Goal: Communication & Community: Answer question/provide support

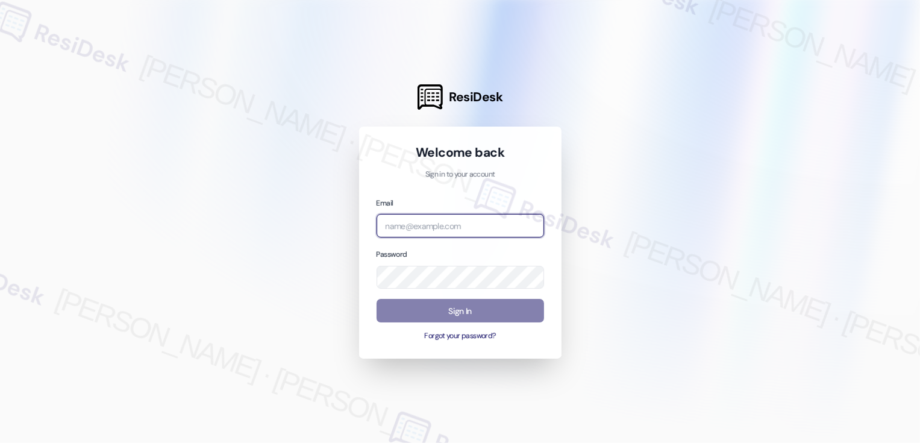
click at [433, 218] on input "email" at bounding box center [461, 226] width 168 height 24
click at [409, 215] on input "dermot" at bounding box center [461, 226] width 168 height 24
click at [408, 229] on input "dermot" at bounding box center [461, 226] width 168 height 24
click at [416, 225] on input "dermot" at bounding box center [461, 226] width 168 height 24
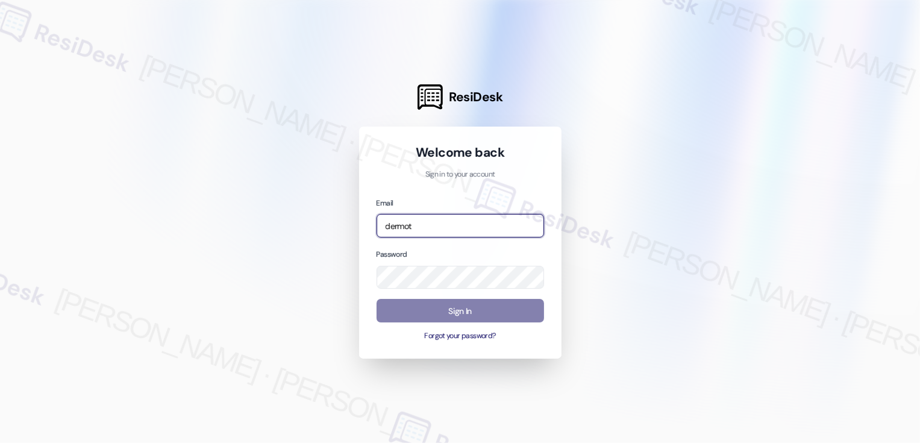
paste input "[EMAIL_ADDRESS][PERSON_NAME][PERSON_NAME][DOMAIN_NAME]"
type input "[EMAIL_ADDRESS][PERSON_NAME][PERSON_NAME][DOMAIN_NAME]"
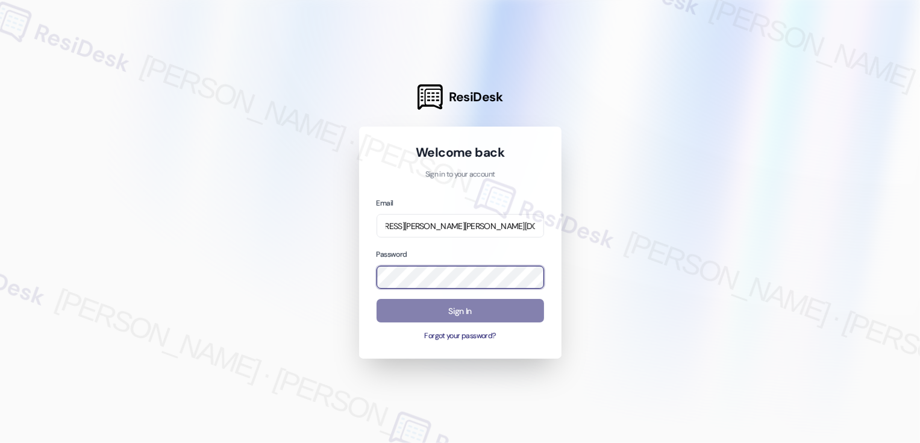
scroll to position [0, 0]
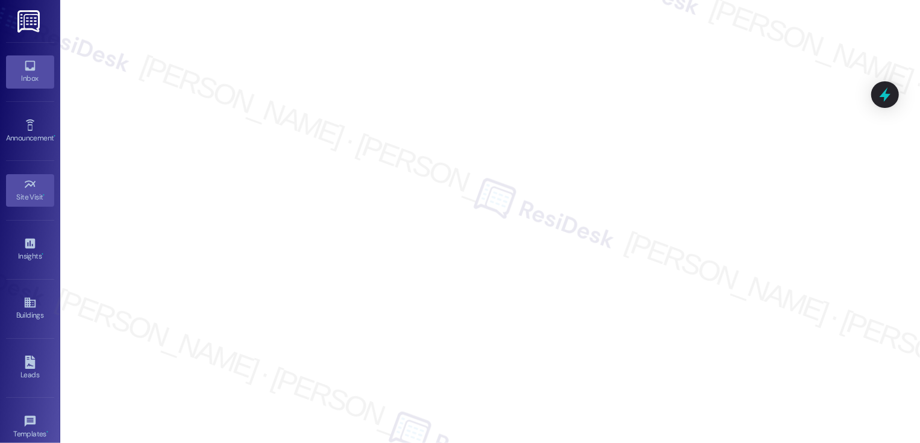
click at [25, 68] on icon at bounding box center [30, 66] width 10 height 10
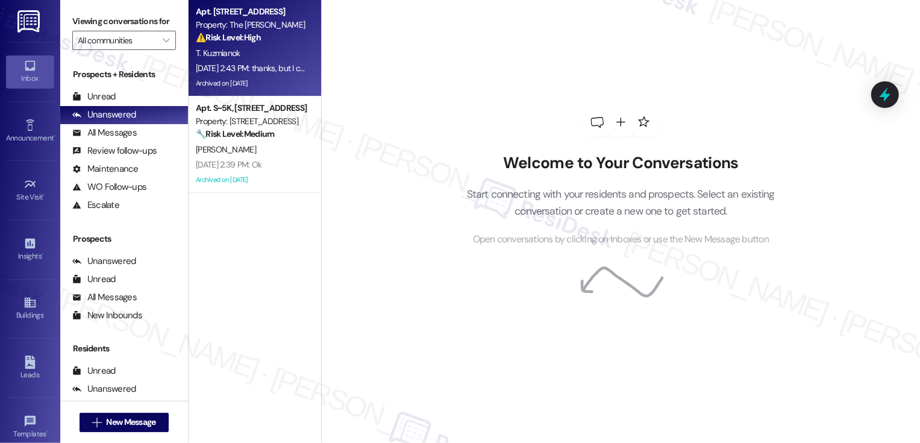
click at [292, 40] on div "⚠️ Risk Level: High The resident is having trouble accessing the documents for …" at bounding box center [251, 37] width 111 height 13
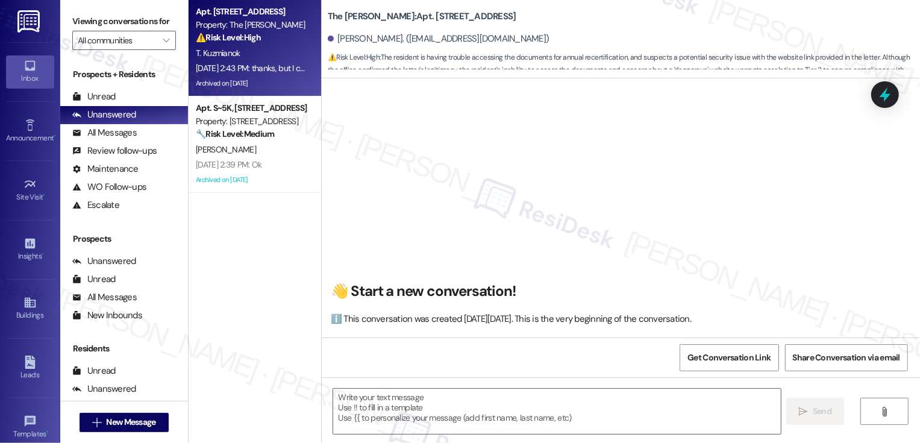
click at [292, 40] on div "⚠️ Risk Level: High The resident is having trouble accessing the documents for …" at bounding box center [251, 37] width 111 height 13
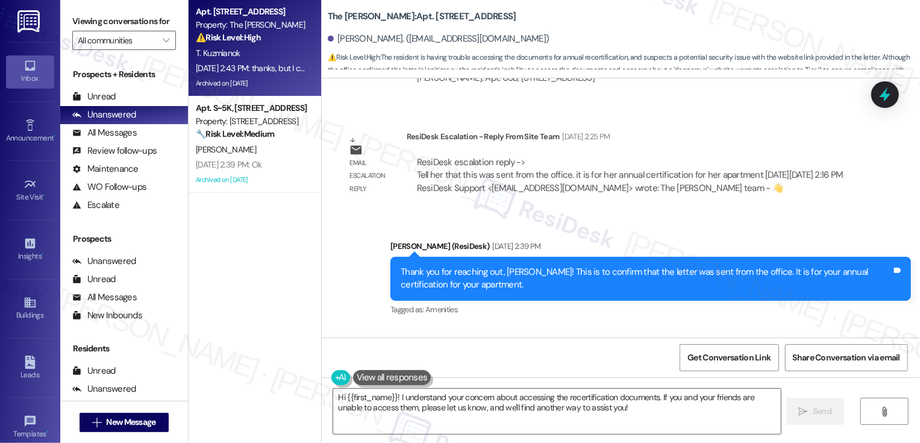
scroll to position [12244, 0]
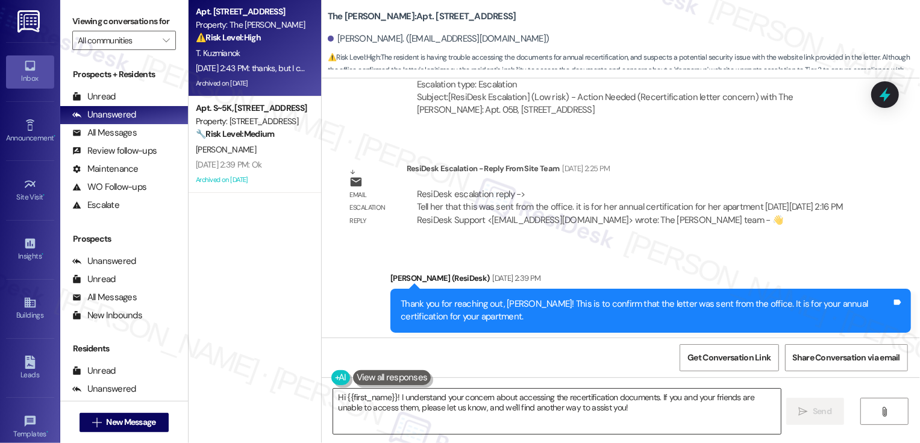
click at [482, 404] on textarea "Hi {{first_name}}! I understand your concern about accessing the recertificatio…" at bounding box center [557, 411] width 448 height 45
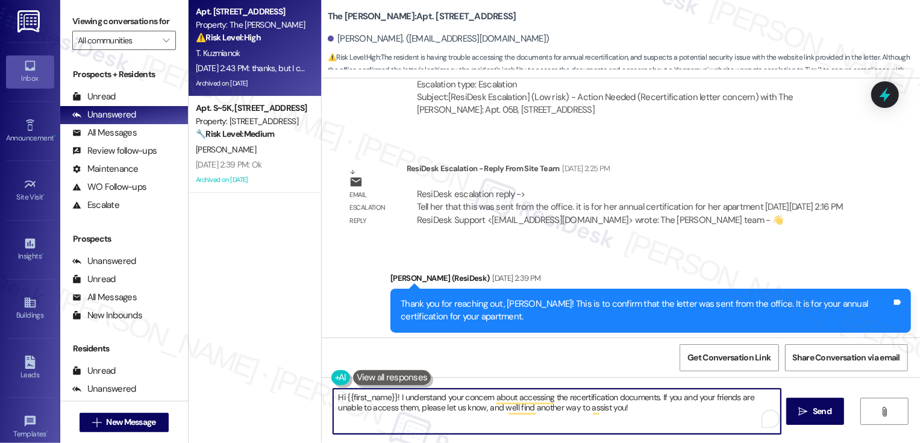
click at [362, 401] on textarea "Hi {{first_name}}! I understand your concern about accessing the recertificatio…" at bounding box center [557, 411] width 448 height 45
drag, startPoint x: 394, startPoint y: 397, endPoint x: 550, endPoint y: 425, distance: 158.0
click at [550, 425] on textarea "Hi {{first_name}}! I understand your concern about accessing the recertificatio…" at bounding box center [557, 411] width 448 height 45
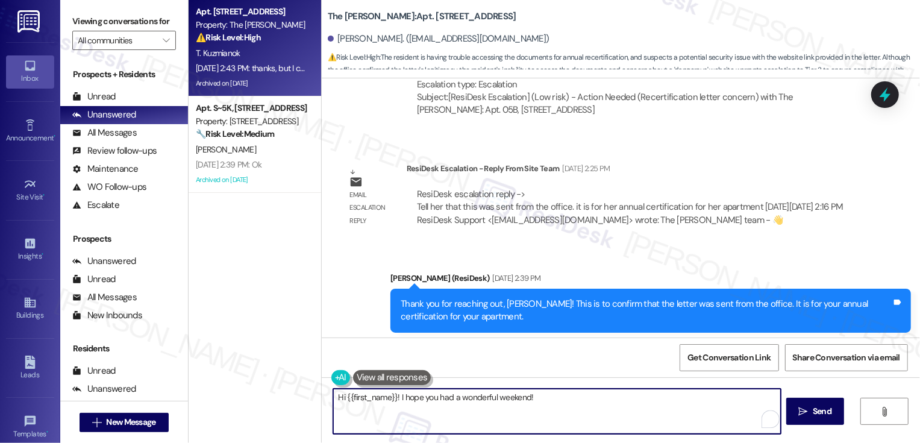
click at [392, 397] on textarea "Hi {{first_name}}! I hope you had a wonderful weekend!" at bounding box center [557, 411] width 448 height 45
click at [583, 409] on textarea "Hi {{first_name}}, I hope you had a wonderful weekend!" at bounding box center [557, 411] width 448 height 45
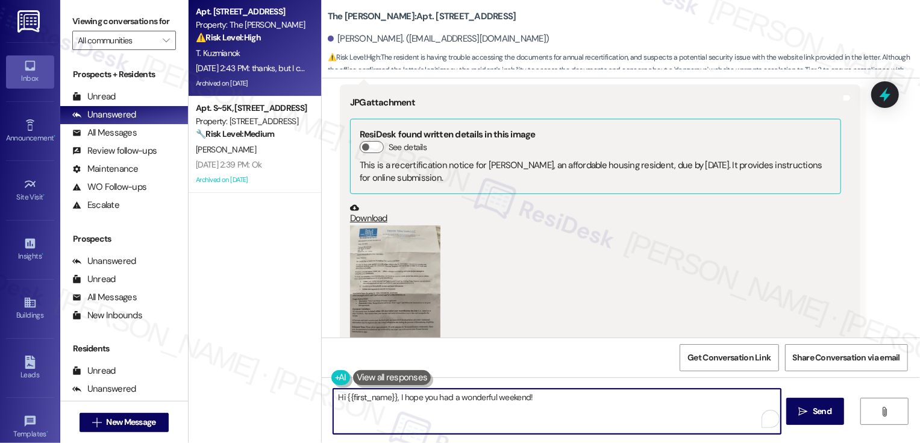
scroll to position [11528, 0]
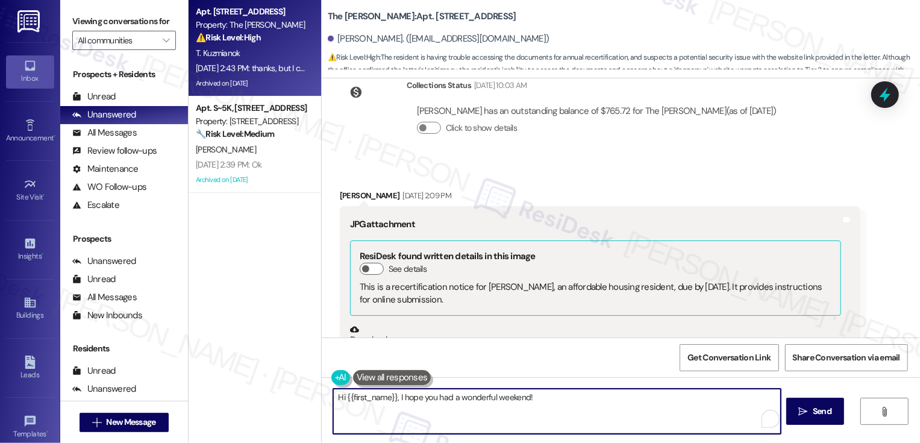
type textarea "Hi {{first_name}}, I hope you had a wonderful weekend!"
click at [371, 347] on button "Zoom image" at bounding box center [395, 403] width 90 height 112
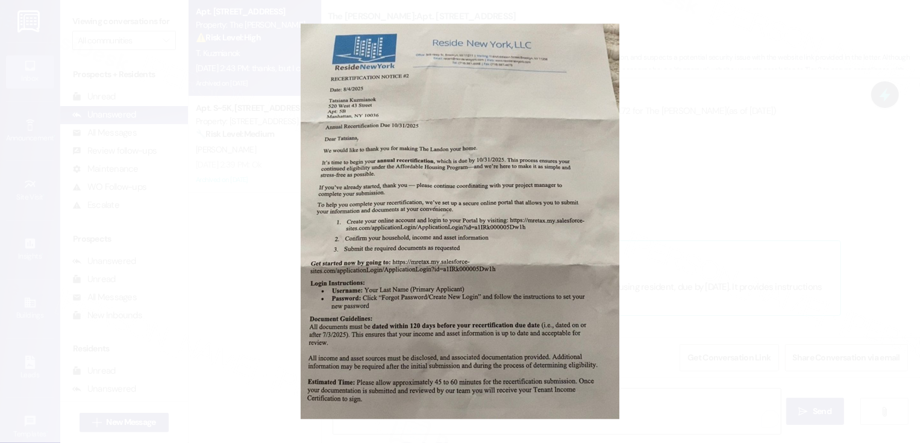
click at [785, 331] on button "Unzoom image" at bounding box center [460, 221] width 920 height 443
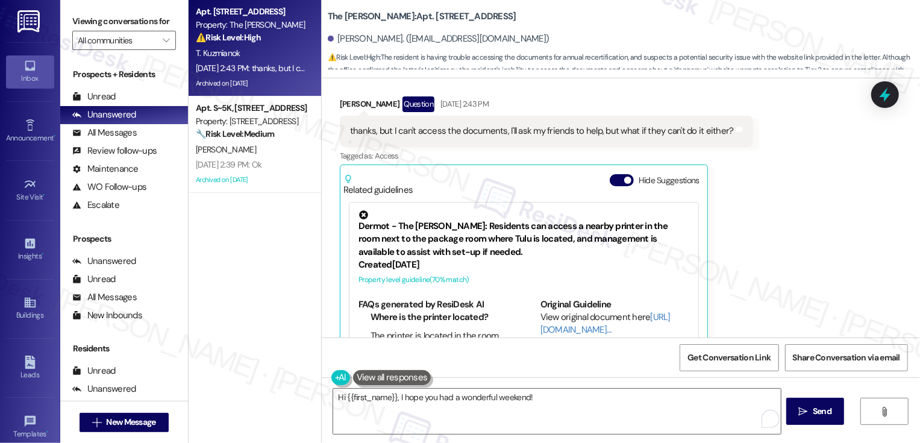
scroll to position [251, 0]
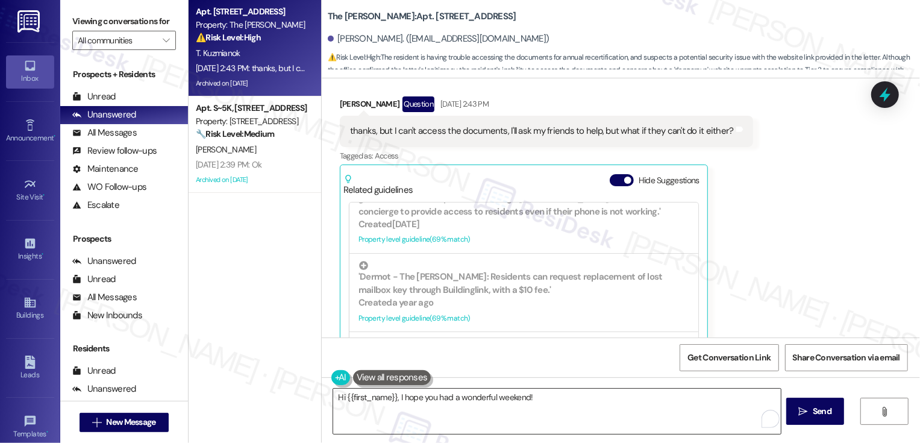
click at [644, 412] on textarea "Hi {{first_name}}, I hope you had a wonderful weekend!" at bounding box center [557, 411] width 448 height 45
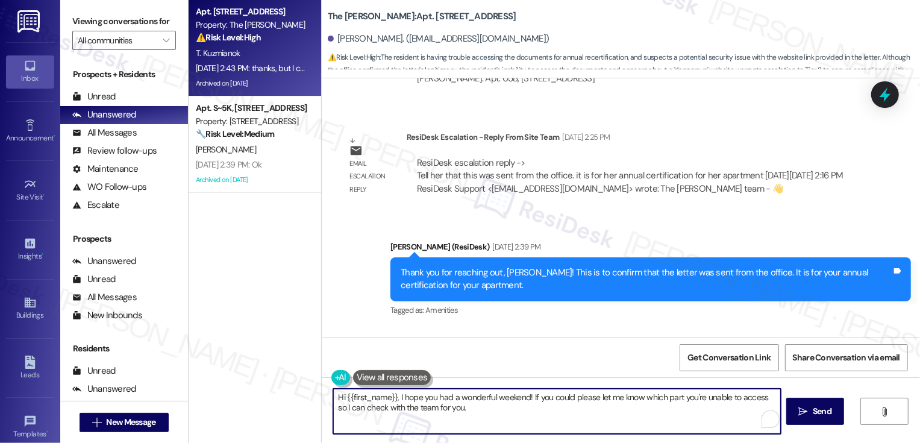
scroll to position [12270, 0]
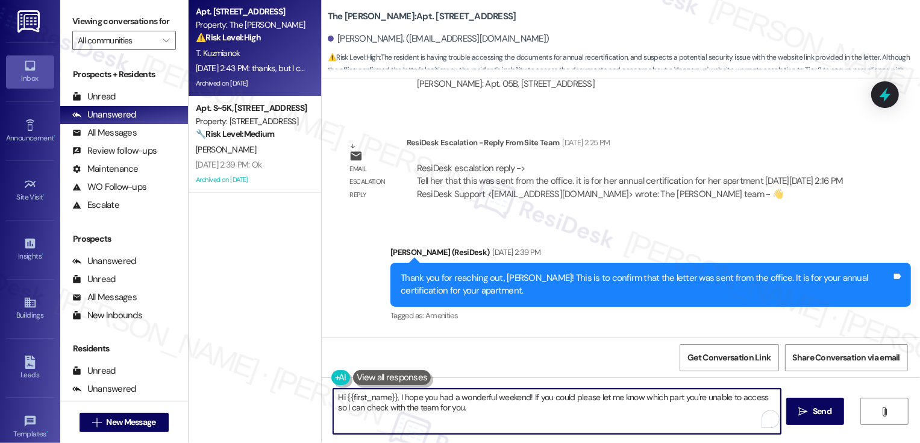
click at [666, 398] on textarea "Hi {{first_name}}, I hope you had a wonderful weekend! If you could please let …" at bounding box center [557, 411] width 448 height 45
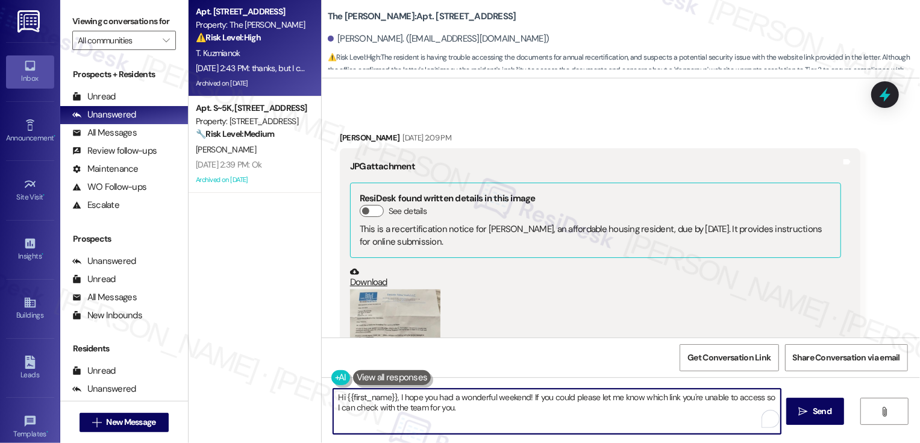
scroll to position [11529, 0]
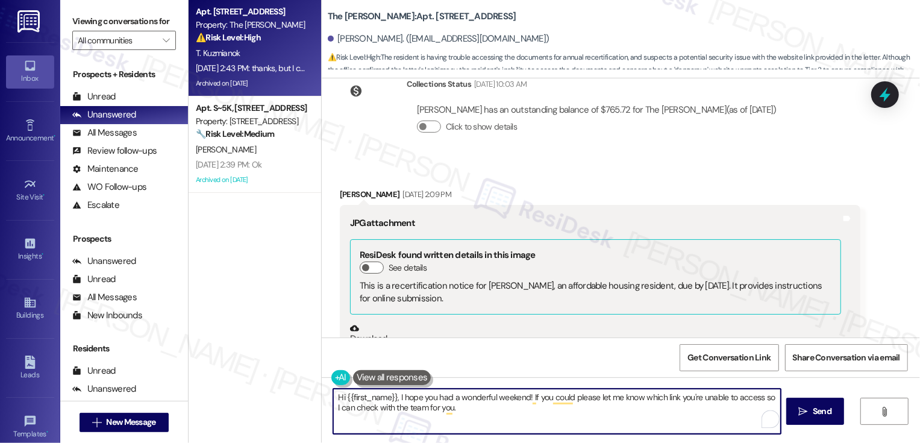
click at [350, 346] on button "Zoom image" at bounding box center [395, 402] width 90 height 112
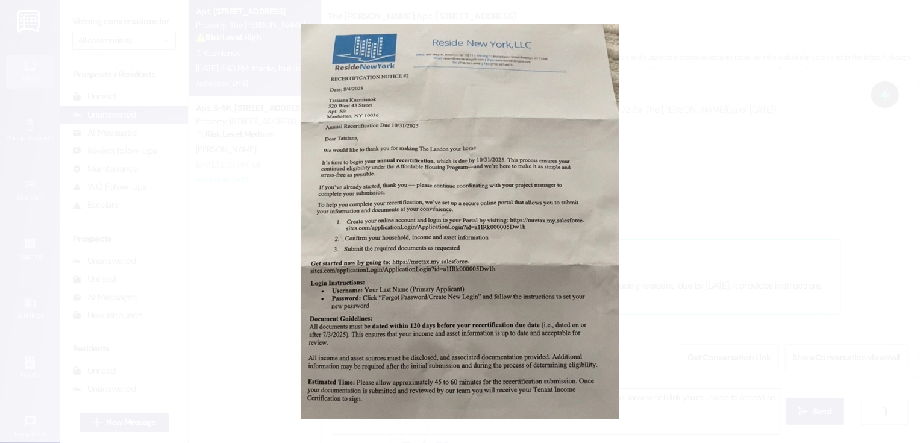
click at [727, 253] on button "Unzoom image" at bounding box center [460, 221] width 920 height 443
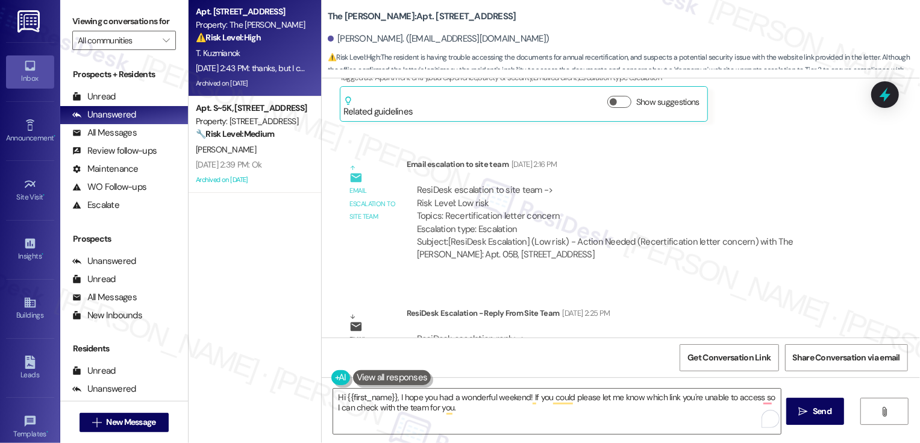
scroll to position [12135, 0]
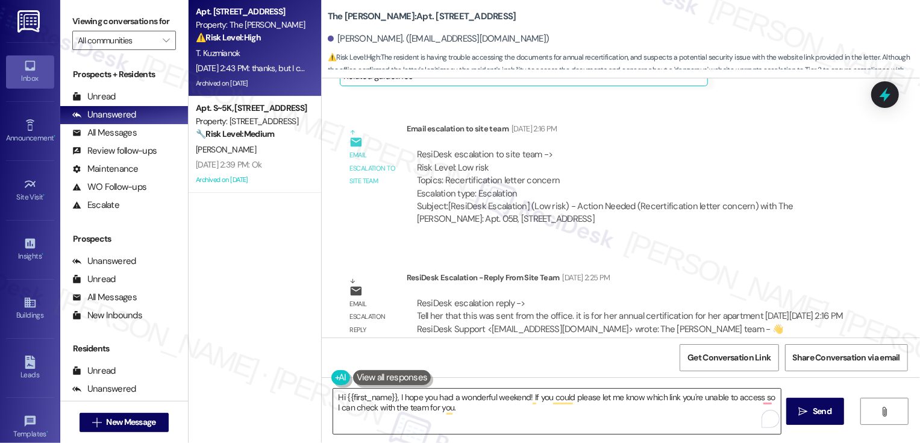
click at [472, 408] on textarea "Hi {{first_name}}, I hope you had a wonderful weekend! If you could please let …" at bounding box center [557, 411] width 448 height 45
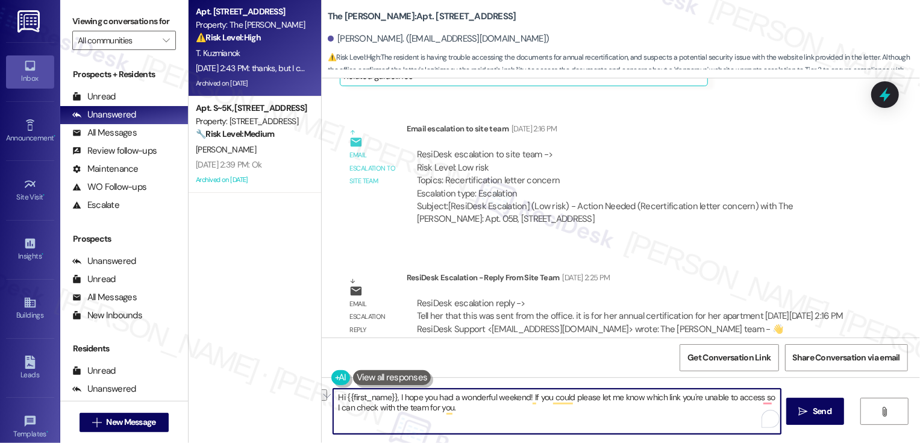
drag, startPoint x: 328, startPoint y: 409, endPoint x: 474, endPoint y: 405, distance: 146.5
click at [475, 406] on textarea "Hi {{first_name}}, I hope you had a wonderful weekend! If you could please let …" at bounding box center [557, 411] width 448 height 45
click at [322, 409] on button "See rewrite suggestions" at bounding box center [323, 400] width 10 height 22
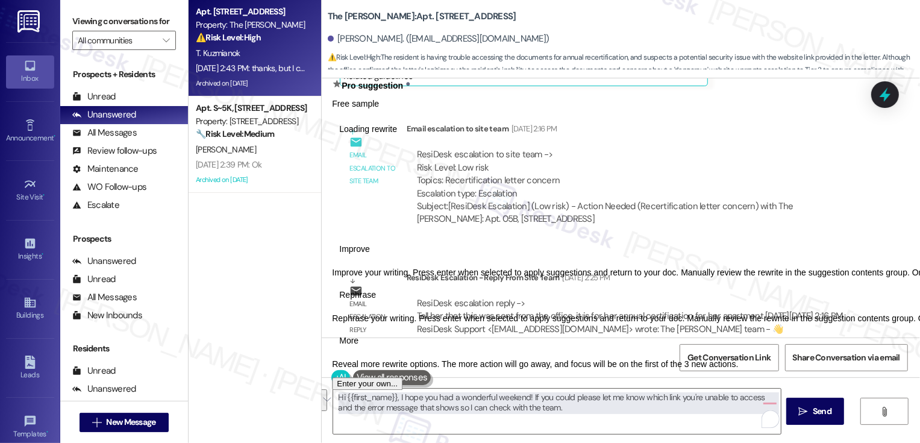
click at [409, 367] on div "Improve Improve your writing. Press enter when selected to apply suggestions an…" at bounding box center [719, 305] width 774 height 130
click at [376, 301] on span "Rephrase" at bounding box center [357, 295] width 37 height 13
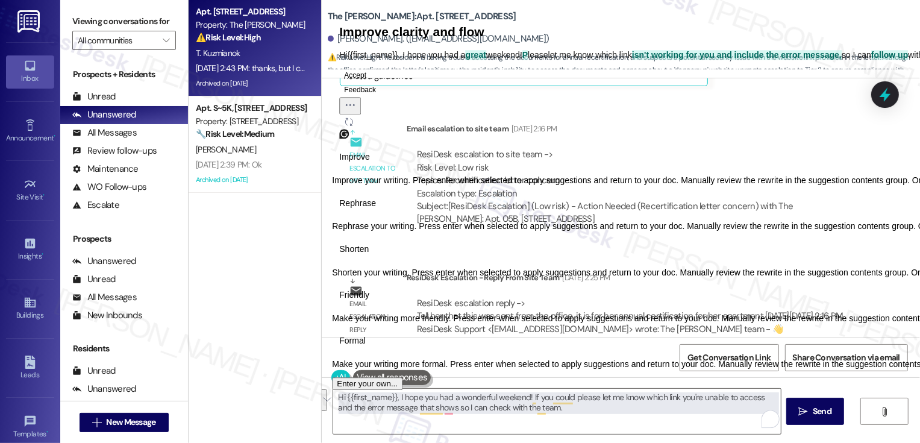
click at [369, 301] on span "Friendly" at bounding box center [354, 295] width 30 height 13
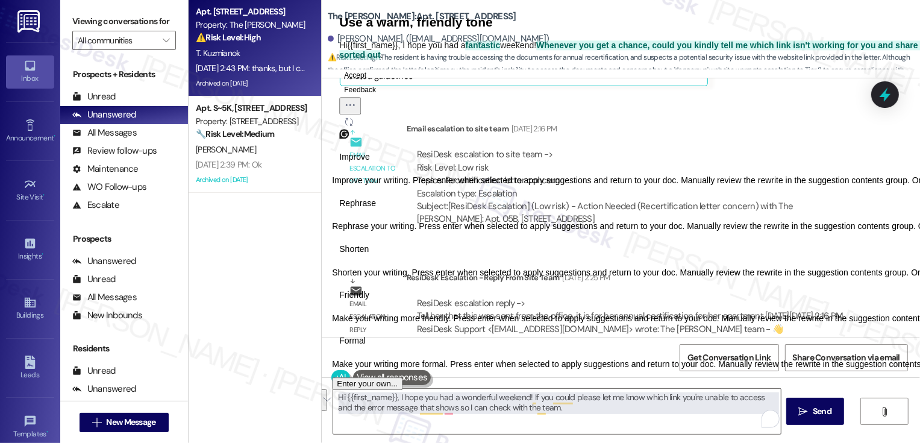
click at [371, 83] on button "Accept" at bounding box center [355, 75] width 32 height 14
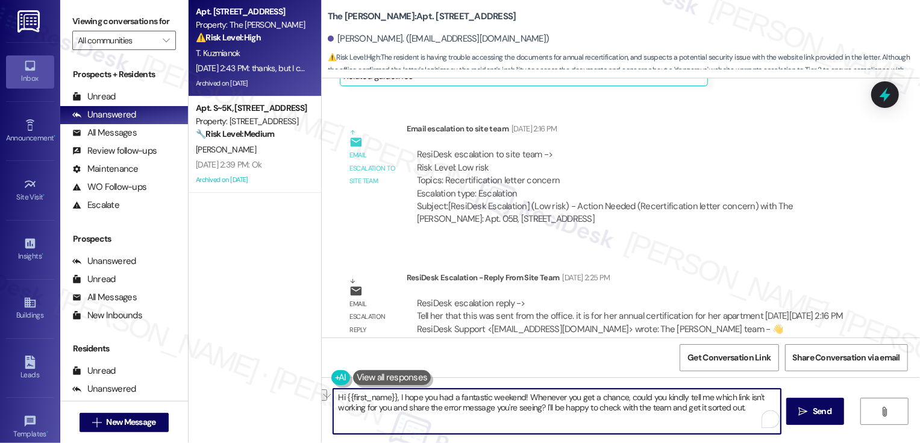
drag, startPoint x: 522, startPoint y: 397, endPoint x: 624, endPoint y: 400, distance: 102.5
click at [624, 400] on textarea "Hi {{first_name}}, I hope you had a fantastic weekend! Whenever you get a chanc…" at bounding box center [557, 411] width 448 height 45
type textarea "Hi {{first_name}}, I hope you had a fantastic weekend! Could you kindly tell me…"
drag, startPoint x: 556, startPoint y: 409, endPoint x: 732, endPoint y: 407, distance: 176.0
click at [733, 408] on textarea "Hi {{first_name}}, I hope you had a fantastic weekend! Could you kindly tell me…" at bounding box center [557, 411] width 448 height 45
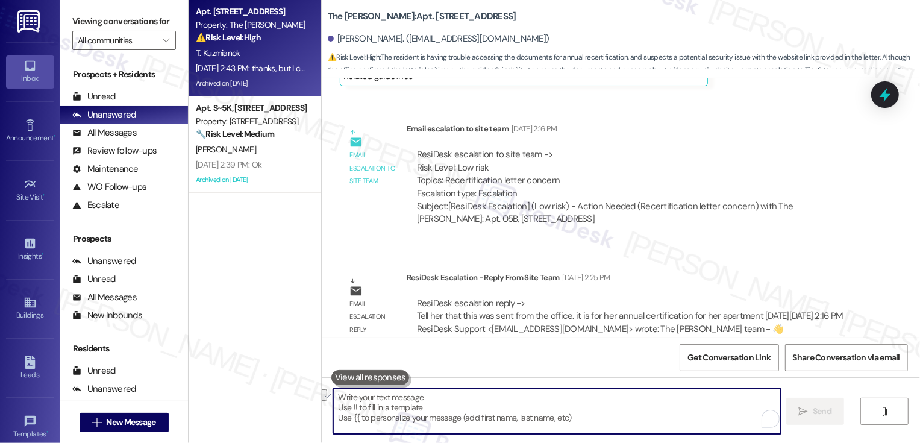
scroll to position [12423, 0]
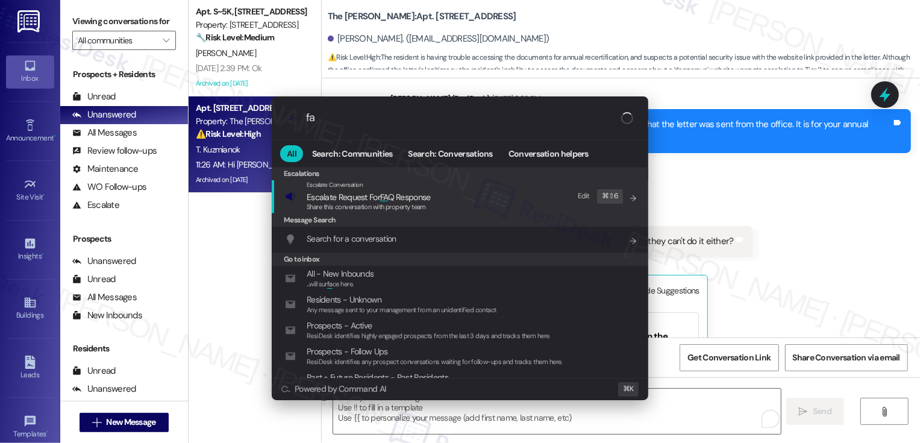
type input "faq"
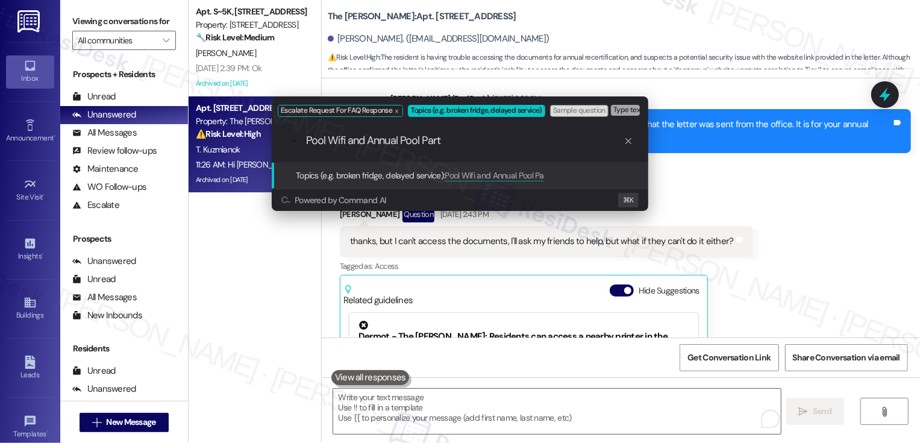
type input "Pool Wifi and Annual Pool Party"
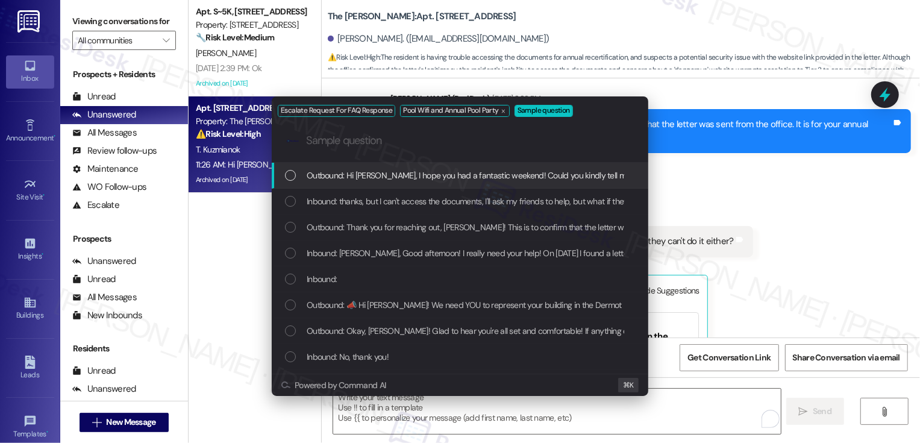
click at [823, 221] on div "Escalate Request For FAQ Response Pool Wifi and Annual Pool Party Sample questi…" at bounding box center [460, 221] width 920 height 443
